Goal: Transaction & Acquisition: Purchase product/service

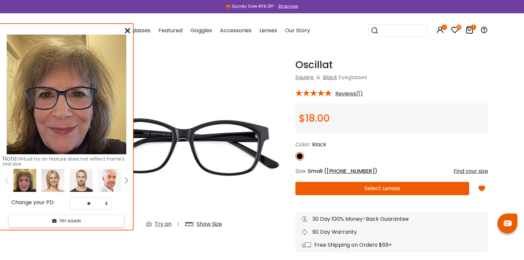
click at [470, 29] on icon at bounding box center [470, 30] width 8 height 8
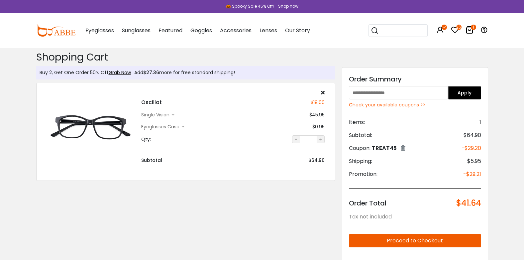
click at [322, 91] on icon at bounding box center [323, 92] width 4 height 5
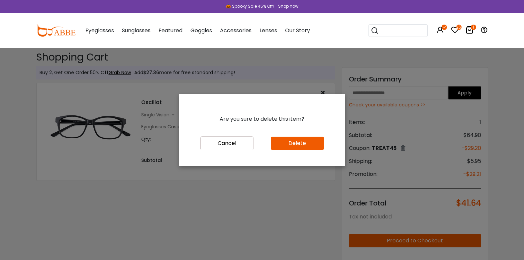
click at [295, 145] on button "Delete" at bounding box center [297, 143] width 53 height 13
